Goal: Transaction & Acquisition: Purchase product/service

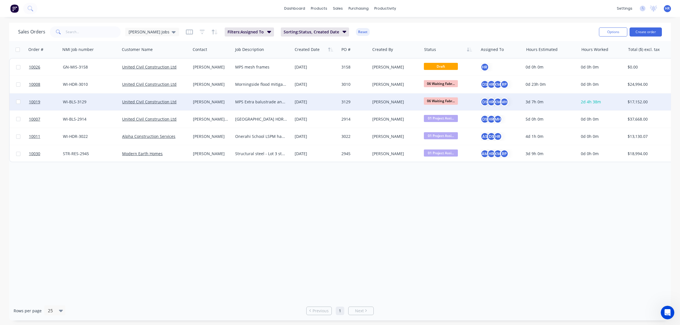
click at [249, 105] on div "MPS Extra balustrade and gates" at bounding box center [263, 102] width 60 height 17
click at [198, 102] on div "[PERSON_NAME]" at bounding box center [211, 102] width 36 height 6
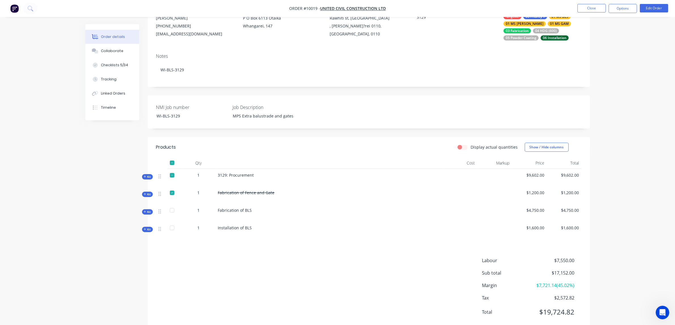
scroll to position [71, 0]
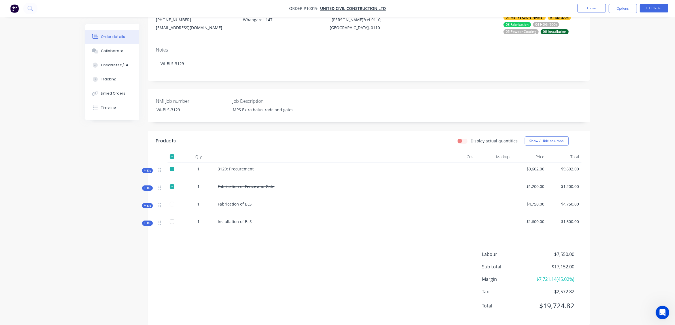
click at [147, 204] on span "Kit" at bounding box center [147, 206] width 7 height 4
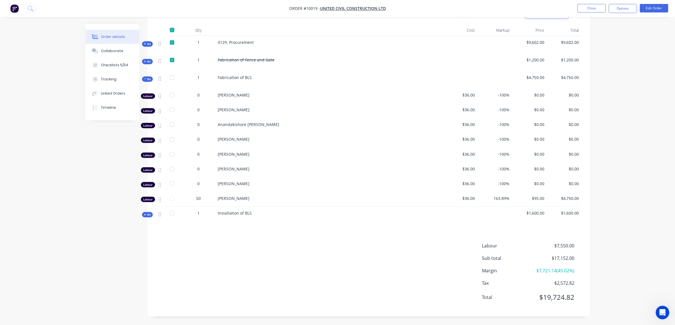
scroll to position [200, 0]
click at [146, 216] on icon at bounding box center [145, 215] width 3 height 3
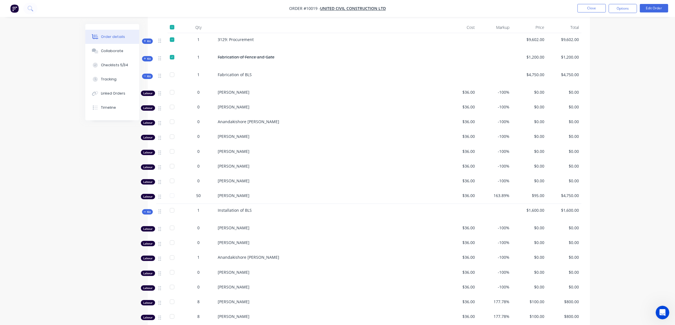
click at [146, 214] on icon at bounding box center [145, 212] width 3 height 3
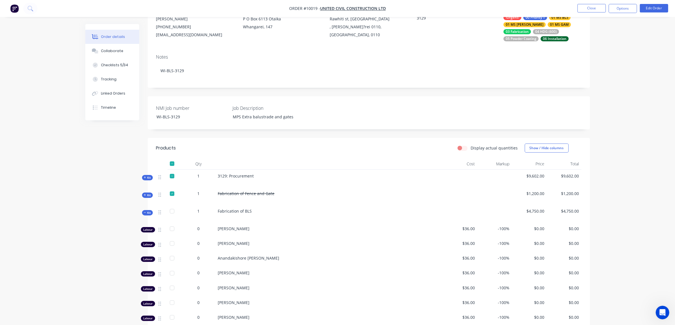
scroll to position [59, 0]
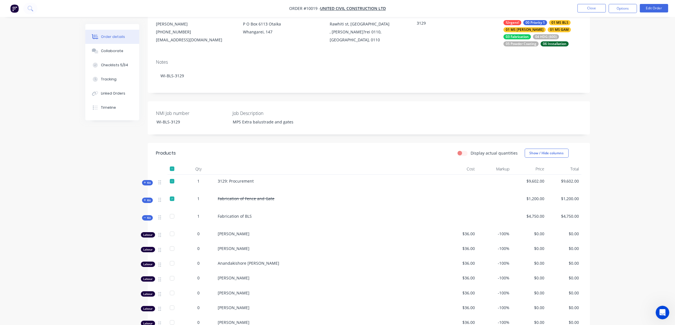
click at [146, 202] on span "Kit" at bounding box center [147, 200] width 7 height 4
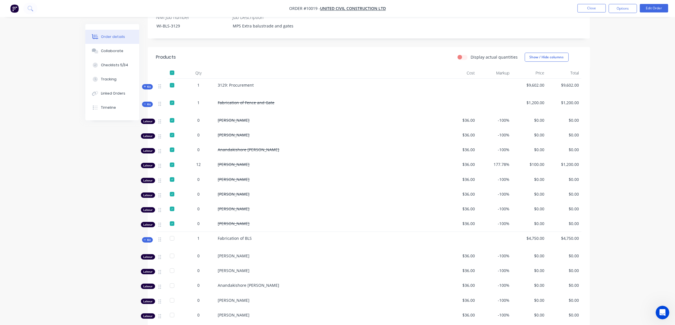
scroll to position [165, 0]
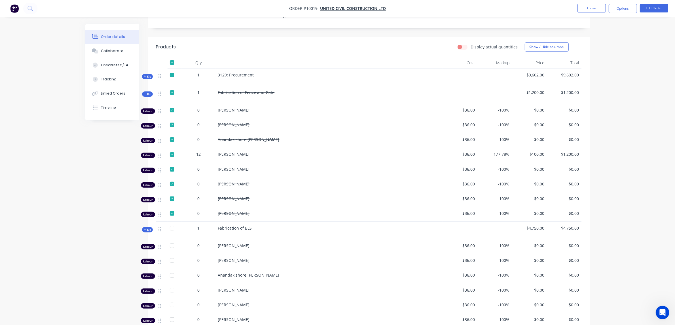
click at [145, 77] on icon at bounding box center [145, 76] width 2 height 2
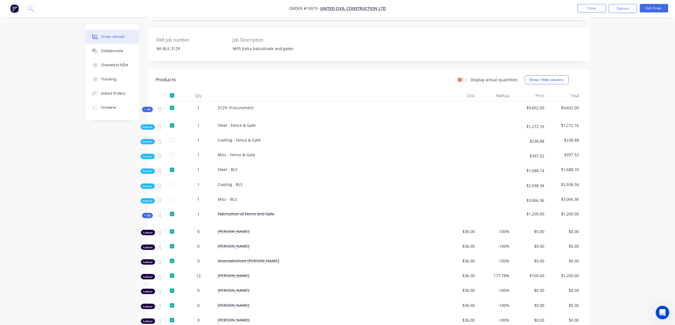
scroll to position [0, 0]
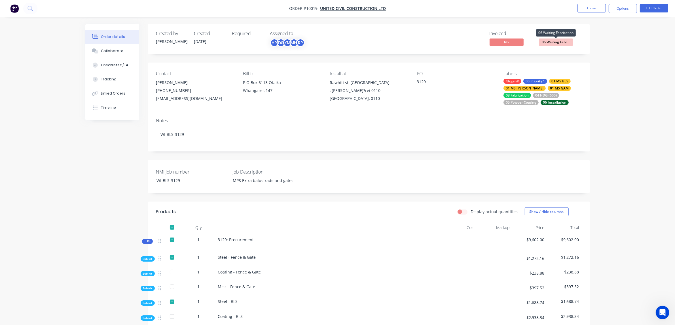
click at [555, 43] on span "06 Waiting Fabr..." at bounding box center [556, 42] width 34 height 7
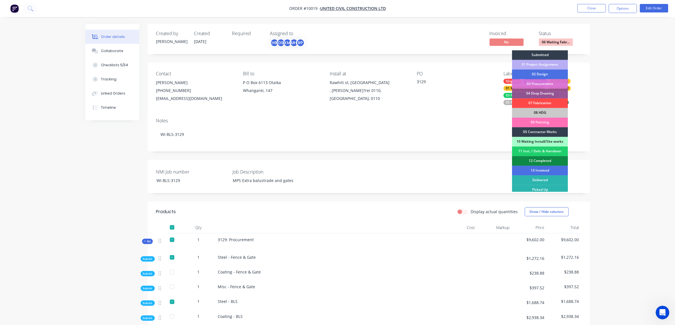
click at [550, 104] on div "07 Fabrication" at bounding box center [540, 104] width 56 height 10
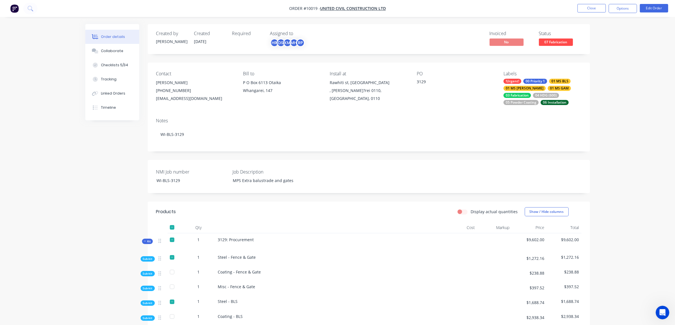
click at [149, 276] on span "Sub-kit" at bounding box center [148, 274] width 10 height 4
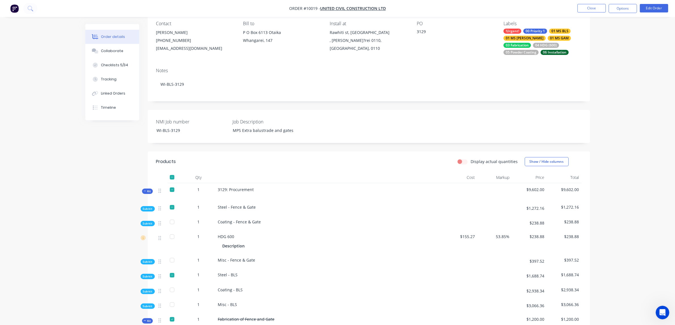
scroll to position [71, 0]
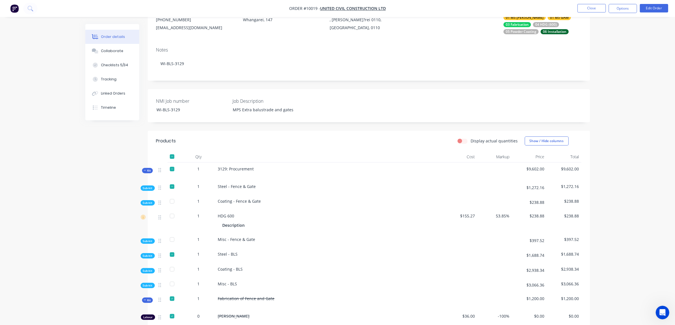
click at [230, 218] on span "HDG 600" at bounding box center [226, 215] width 16 height 5
click at [230, 226] on div "Description" at bounding box center [235, 225] width 25 height 8
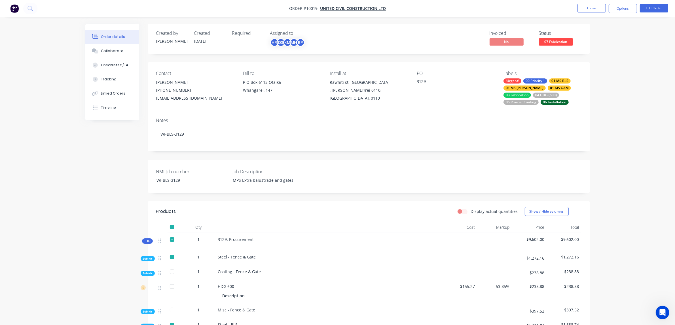
scroll to position [0, 0]
click at [623, 11] on button "Options" at bounding box center [623, 8] width 28 height 9
click at [590, 101] on div "Purchase Products" at bounding box center [606, 102] width 52 height 8
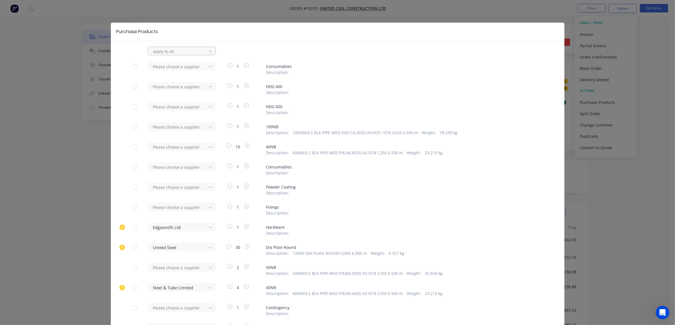
click at [174, 49] on div at bounding box center [178, 51] width 51 height 7
type input "avon"
click at [175, 65] on div "Avon Industries Limited" at bounding box center [182, 64] width 68 height 10
click at [134, 67] on div at bounding box center [134, 66] width 11 height 11
click at [129, 108] on div at bounding box center [134, 106] width 11 height 11
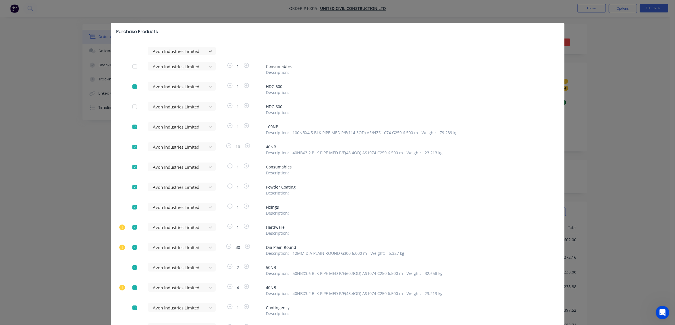
click at [129, 126] on div at bounding box center [134, 126] width 11 height 11
click at [130, 148] on div at bounding box center [134, 146] width 11 height 11
click at [135, 170] on div at bounding box center [134, 167] width 11 height 11
click at [135, 189] on div at bounding box center [134, 187] width 11 height 11
drag, startPoint x: 136, startPoint y: 208, endPoint x: 134, endPoint y: 220, distance: 12.3
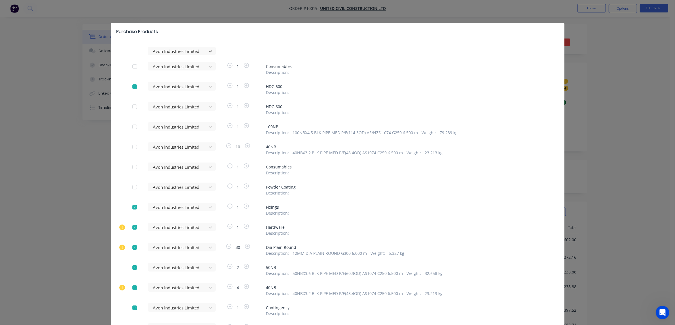
click at [136, 209] on div at bounding box center [134, 207] width 11 height 11
click at [133, 226] on div at bounding box center [134, 227] width 11 height 11
click at [125, 248] on div "option Avon Industries Limited, selected. Avon Industries Limited Avon Industri…" at bounding box center [338, 260] width 454 height 426
click at [132, 266] on div at bounding box center [134, 267] width 11 height 11
click at [130, 249] on div at bounding box center [134, 247] width 11 height 11
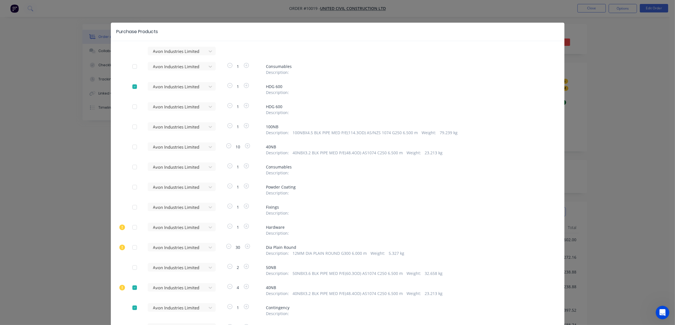
click at [132, 289] on div at bounding box center [134, 287] width 11 height 11
click at [134, 306] on div at bounding box center [134, 307] width 11 height 11
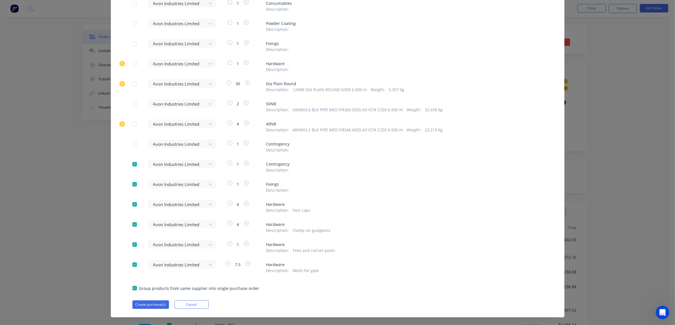
scroll to position [172, 0]
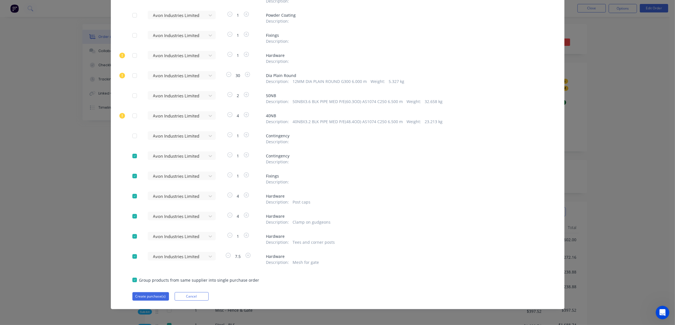
click at [131, 158] on div at bounding box center [134, 156] width 11 height 11
click at [130, 179] on div at bounding box center [134, 176] width 11 height 11
drag, startPoint x: 130, startPoint y: 199, endPoint x: 131, endPoint y: 204, distance: 5.5
click at [130, 200] on div at bounding box center [134, 196] width 11 height 11
drag, startPoint x: 132, startPoint y: 217, endPoint x: 132, endPoint y: 228, distance: 11.1
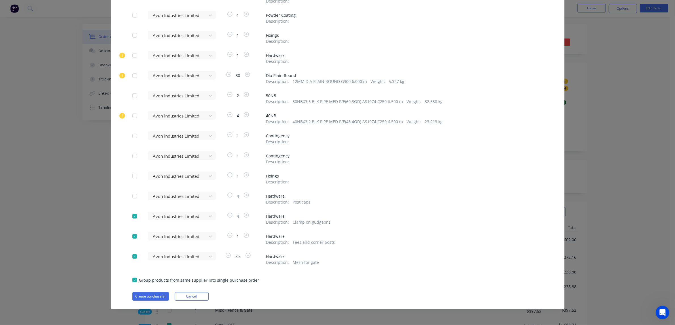
click at [131, 219] on div at bounding box center [134, 216] width 11 height 11
drag, startPoint x: 132, startPoint y: 236, endPoint x: 132, endPoint y: 240, distance: 4.3
click at [132, 237] on div at bounding box center [134, 236] width 11 height 11
click at [132, 257] on div at bounding box center [134, 256] width 11 height 11
click at [142, 297] on button "Create purchase(s)" at bounding box center [150, 297] width 37 height 9
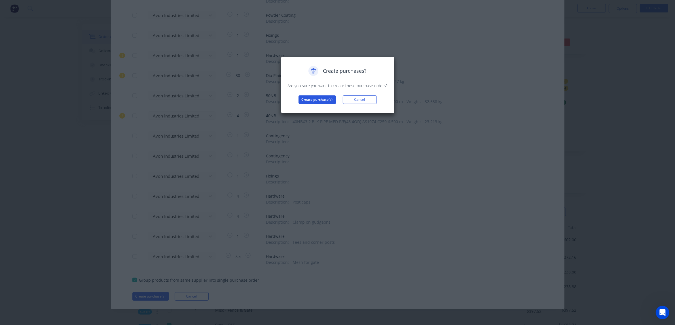
click at [317, 102] on button "Create purchase(s)" at bounding box center [317, 100] width 37 height 9
click at [317, 110] on button "View purchase(s)" at bounding box center [317, 109] width 34 height 9
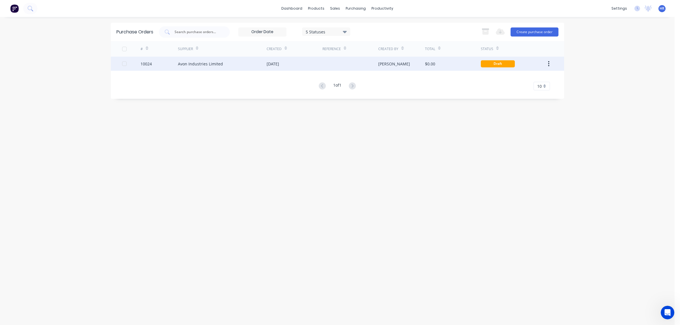
click at [192, 65] on div "Avon Industries Limited" at bounding box center [200, 64] width 45 height 6
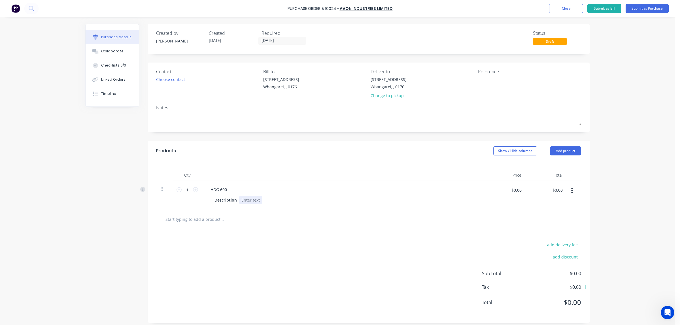
click at [257, 200] on div at bounding box center [250, 200] width 23 height 8
click at [489, 83] on textarea at bounding box center [513, 83] width 71 height 13
type textarea "3129"
type textarea "x"
type textarea "3129"
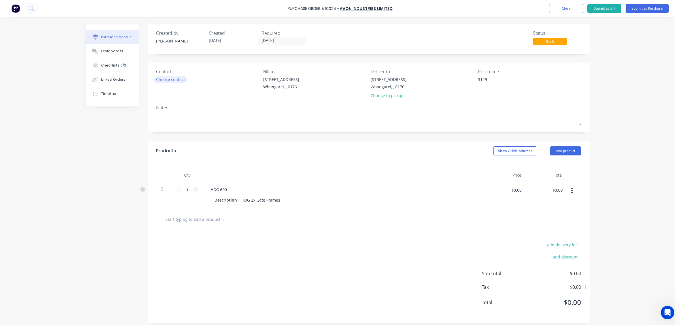
click at [165, 79] on div "Choose contact" at bounding box center [170, 80] width 29 height 6
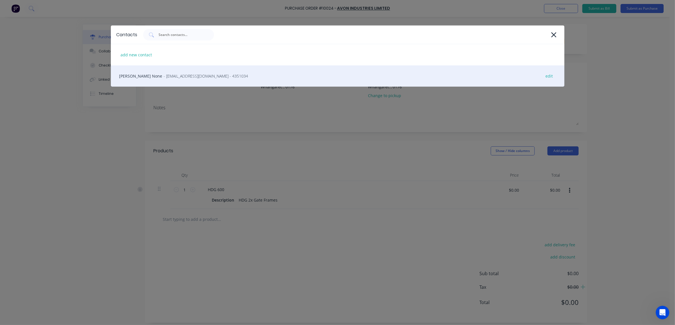
click at [166, 77] on span "- [EMAIL_ADDRESS][DOMAIN_NAME] - 4351034" at bounding box center [206, 76] width 84 height 6
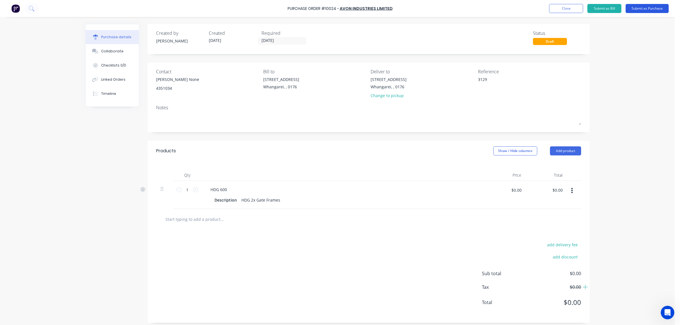
click at [659, 9] on button "Submit as Purchase" at bounding box center [647, 8] width 43 height 9
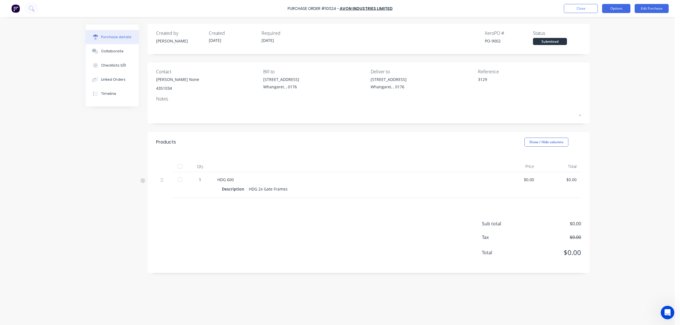
click at [622, 9] on button "Options" at bounding box center [616, 8] width 28 height 9
click at [587, 23] on div "Print / Email" at bounding box center [604, 23] width 44 height 8
click at [589, 46] on div "Without pricing" at bounding box center [604, 46] width 44 height 8
type textarea "x"
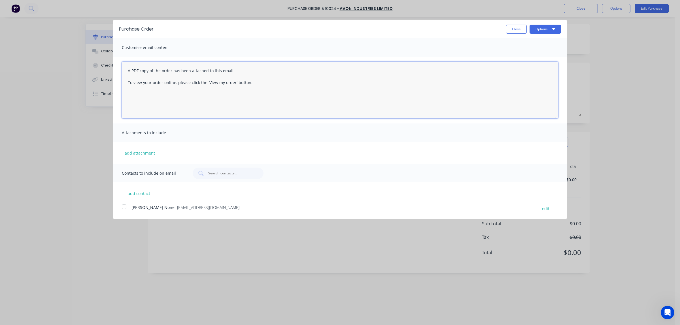
click at [126, 69] on textarea "A PDF copy of the order has been attached to this email. To view your order onl…" at bounding box center [340, 90] width 437 height 57
click at [178, 83] on textarea "Hi [PERSON_NAME], We've got a new system so we'll transition to this look as we…" at bounding box center [340, 90] width 437 height 57
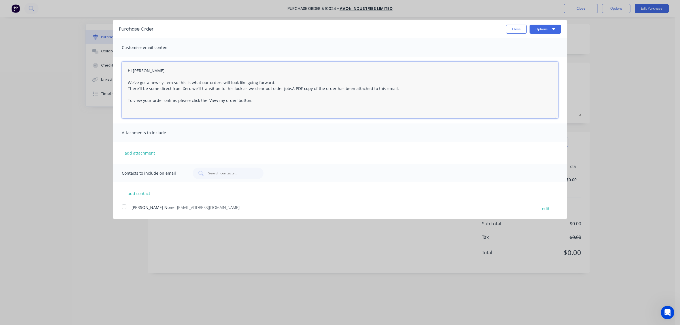
drag, startPoint x: 238, startPoint y: 88, endPoint x: 190, endPoint y: 89, distance: 48.2
click at [190, 89] on textarea "Hi [PERSON_NAME], We've got a new system so this is what our orders will look l…" at bounding box center [340, 90] width 437 height 57
click at [237, 89] on textarea "Hi [PERSON_NAME], We've got a new system so this is what our orders will look l…" at bounding box center [340, 90] width 437 height 57
click at [141, 88] on textarea "Hi [PERSON_NAME], We've got a new system so this is what our orders will look l…" at bounding box center [340, 90] width 437 height 57
click at [125, 207] on div at bounding box center [123, 206] width 11 height 11
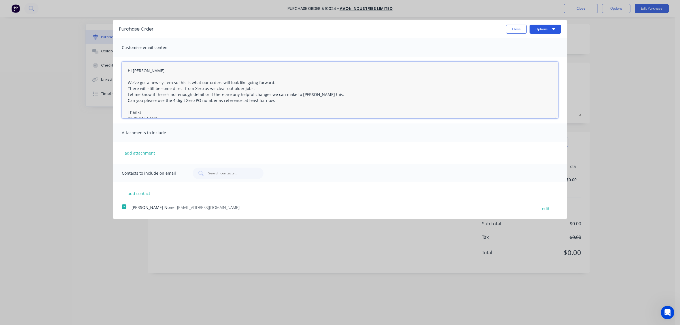
type textarea "Hi [PERSON_NAME], We've got a new system so this is what our orders will look l…"
click at [549, 30] on button "Options" at bounding box center [545, 29] width 31 height 9
click at [519, 55] on div "Email" at bounding box center [535, 55] width 44 height 8
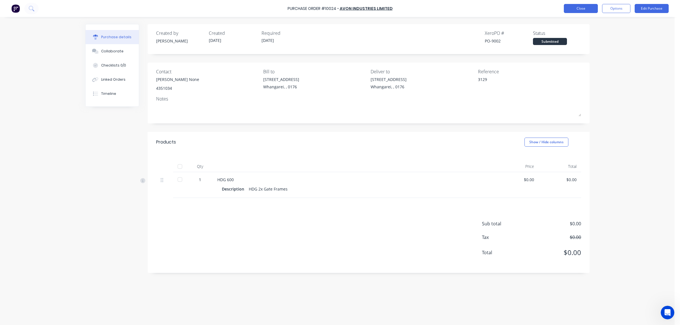
click at [578, 7] on button "Close" at bounding box center [581, 8] width 34 height 9
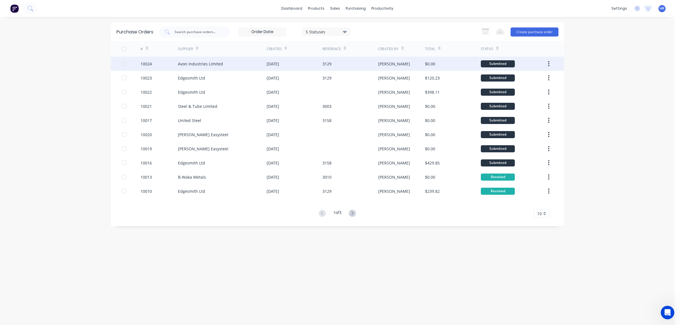
click at [202, 65] on div "Avon Industries Limited" at bounding box center [200, 64] width 45 height 6
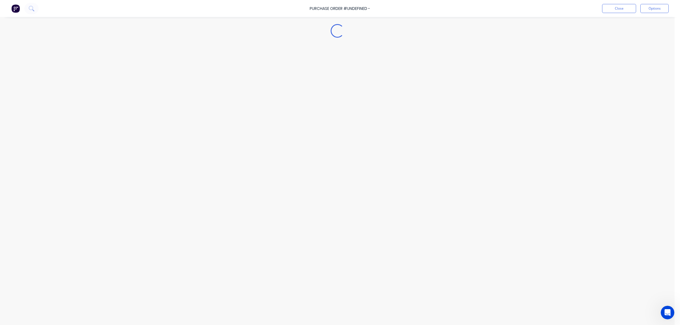
type textarea "x"
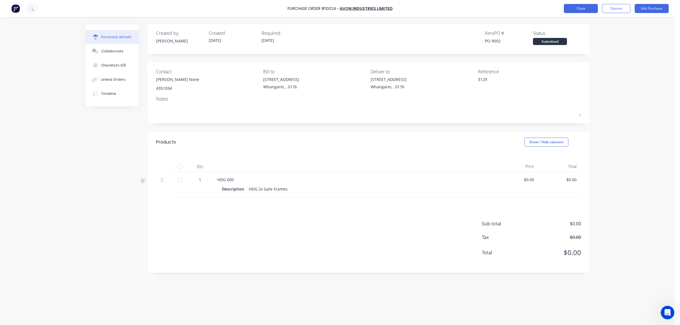
click at [586, 10] on button "Close" at bounding box center [581, 8] width 34 height 9
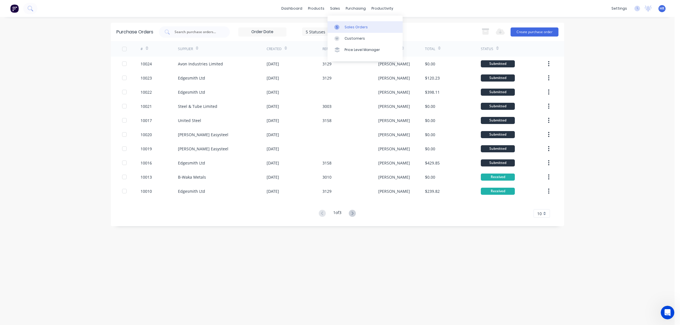
click at [345, 29] on div "Sales Orders" at bounding box center [356, 27] width 23 height 5
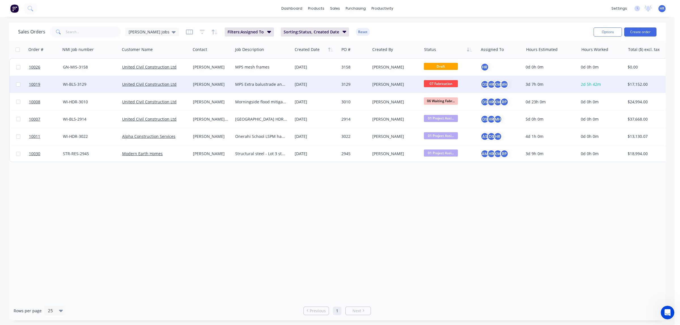
click at [206, 85] on div "[PERSON_NAME]" at bounding box center [211, 85] width 36 height 6
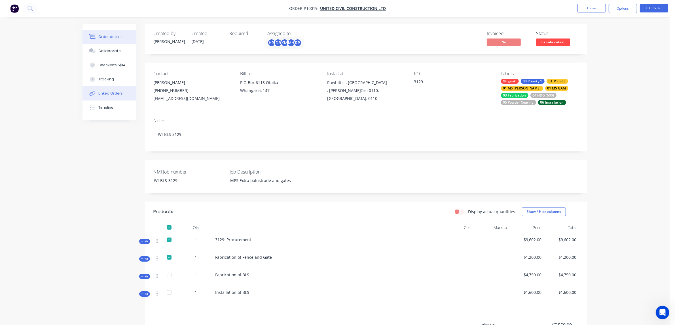
click at [117, 93] on div "Linked Orders" at bounding box center [110, 93] width 24 height 5
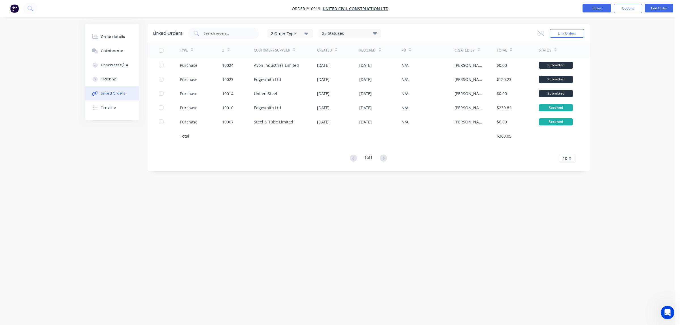
click at [600, 9] on button "Close" at bounding box center [597, 8] width 28 height 9
